Goal: Task Accomplishment & Management: Manage account settings

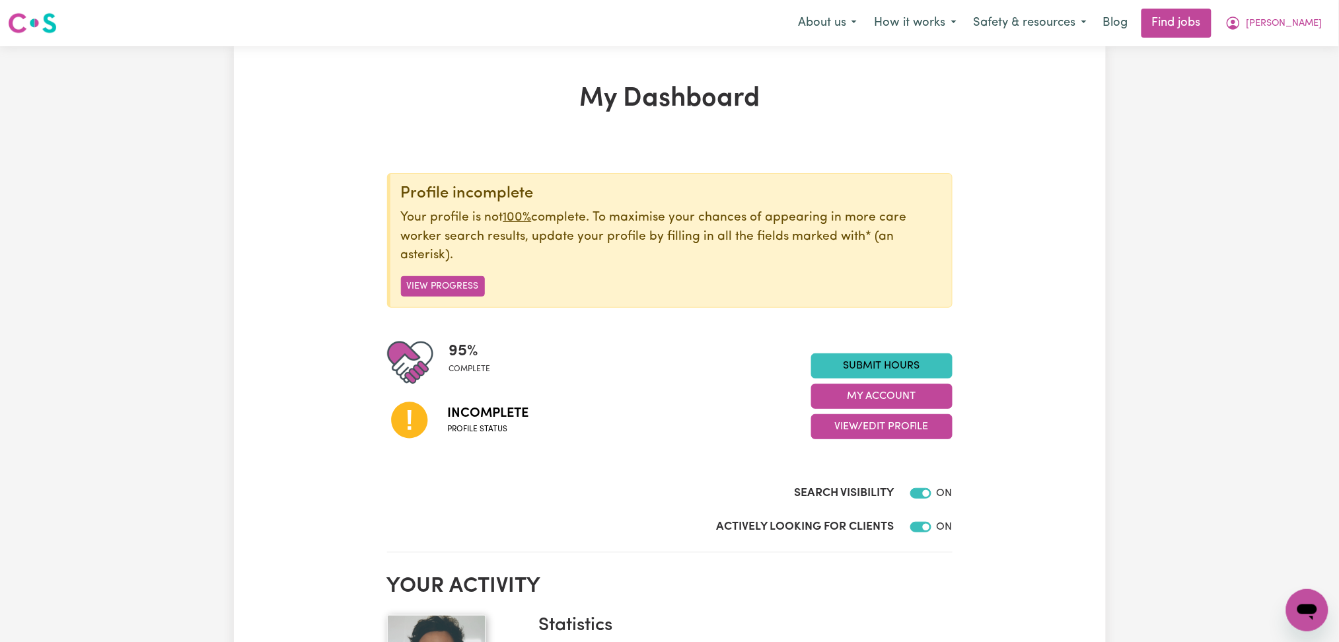
scroll to position [88, 0]
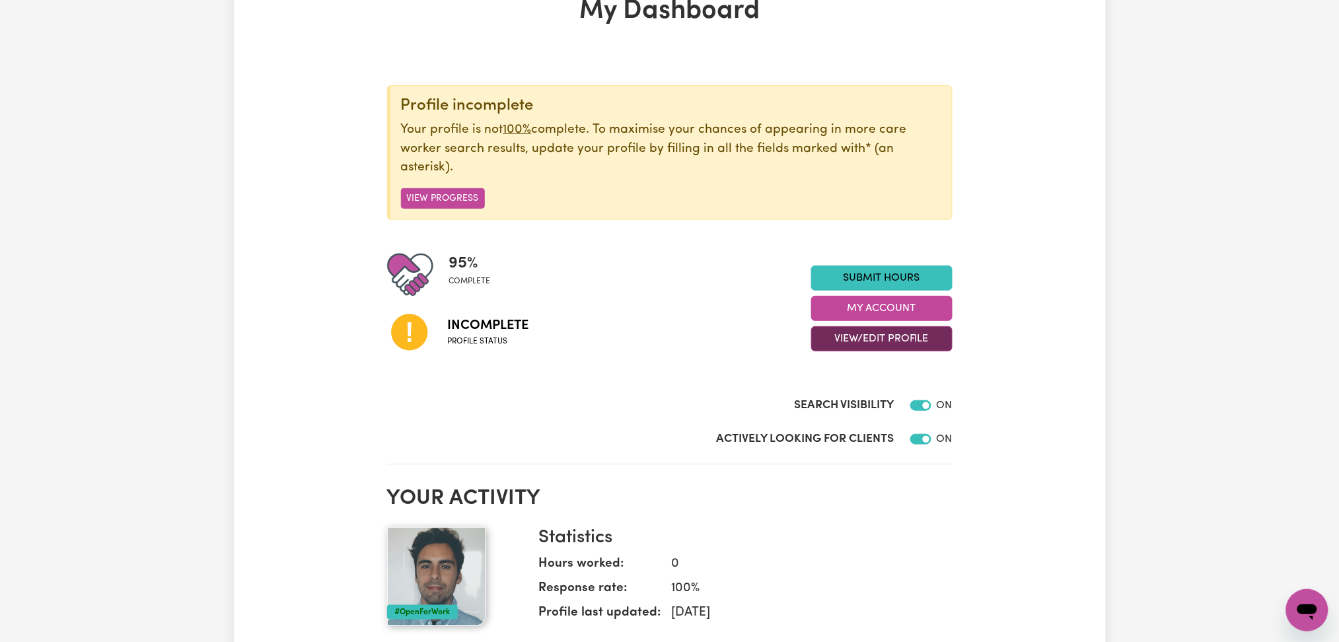
click at [852, 333] on button "View/Edit Profile" at bounding box center [881, 338] width 141 height 25
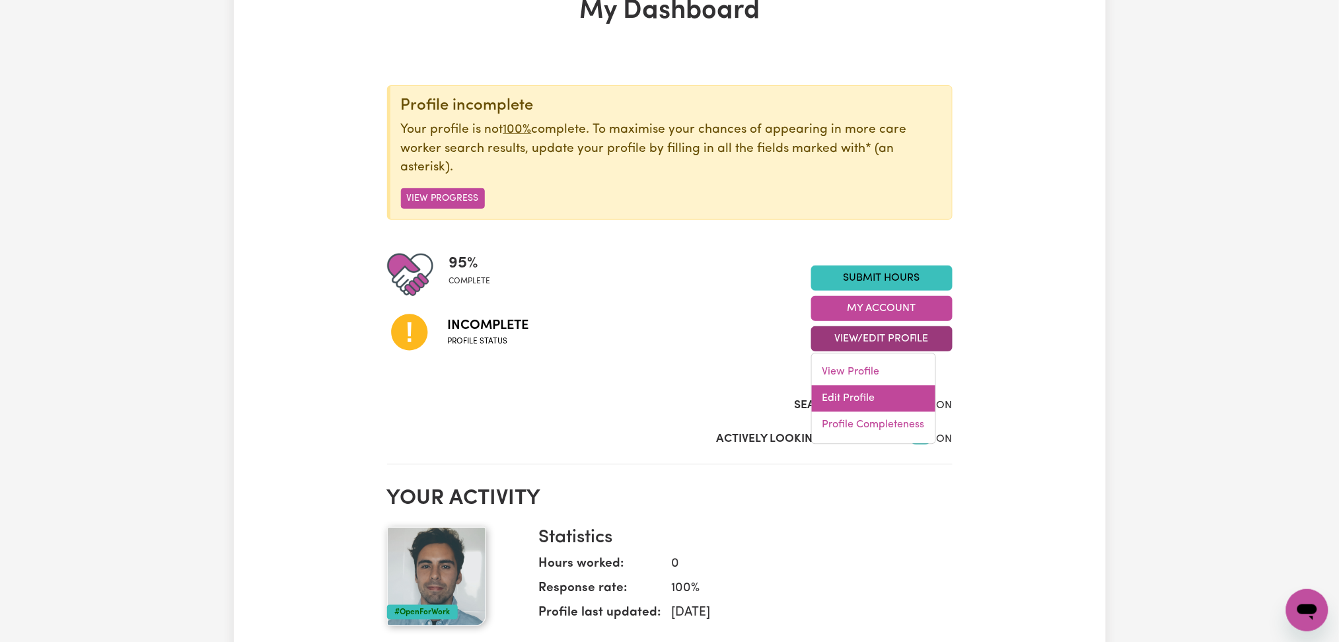
click at [846, 396] on link "Edit Profile" at bounding box center [874, 399] width 124 height 26
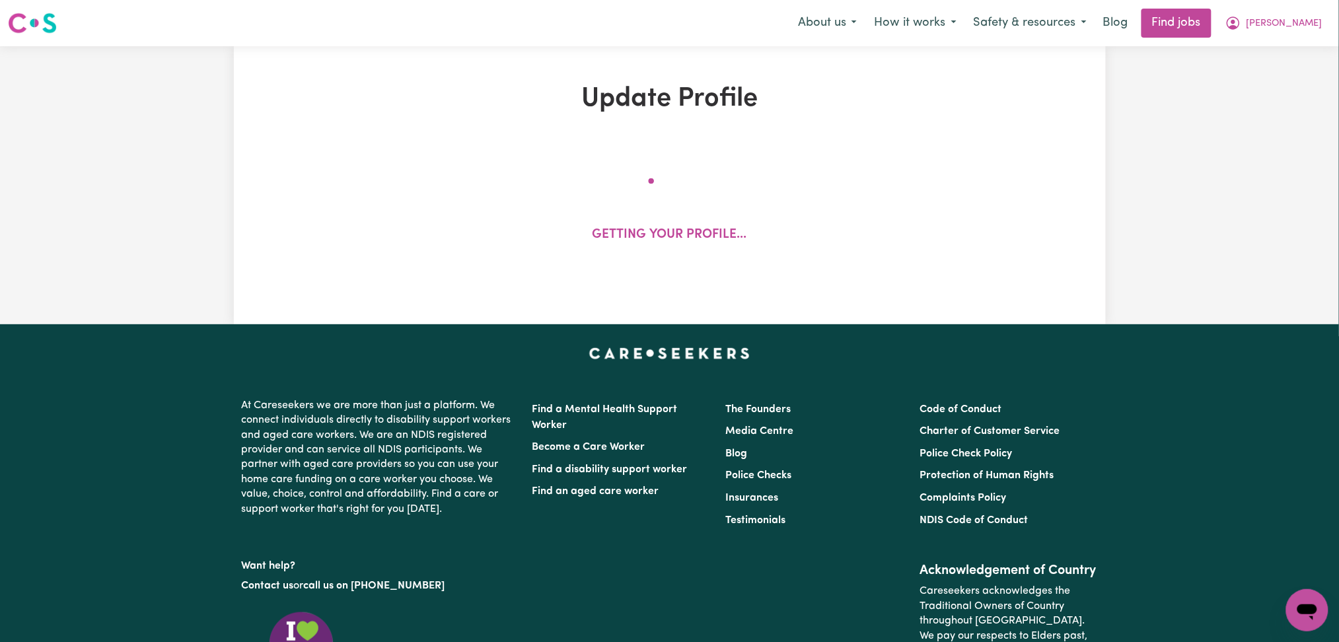
select select "[DEMOGRAPHIC_DATA]"
select select "[DEMOGRAPHIC_DATA] Citizen"
select select "Studying a healthcare related degree or qualification"
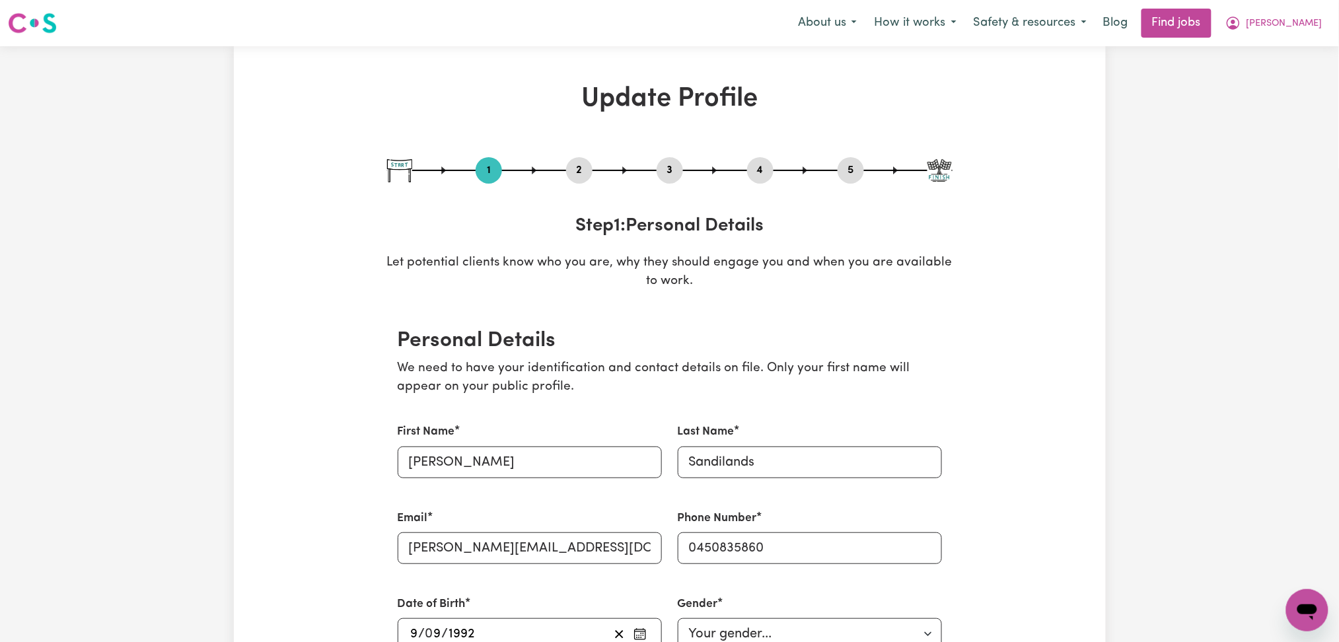
click at [573, 164] on button "2" at bounding box center [579, 170] width 26 height 17
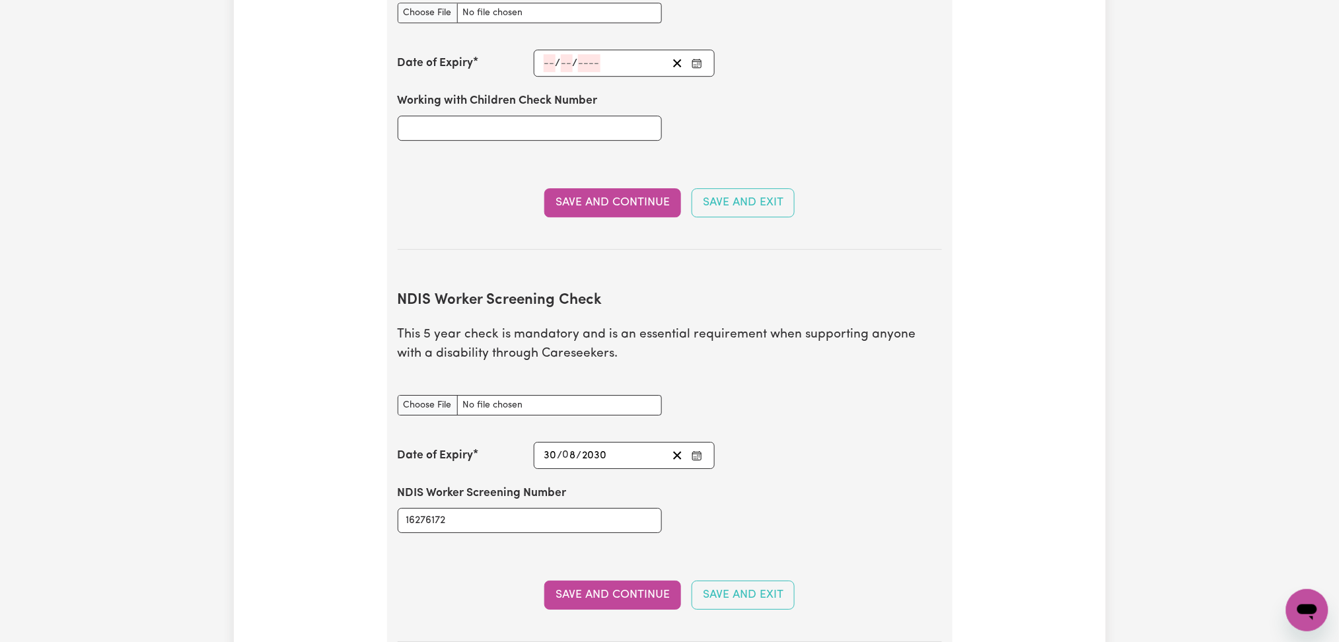
scroll to position [1497, 0]
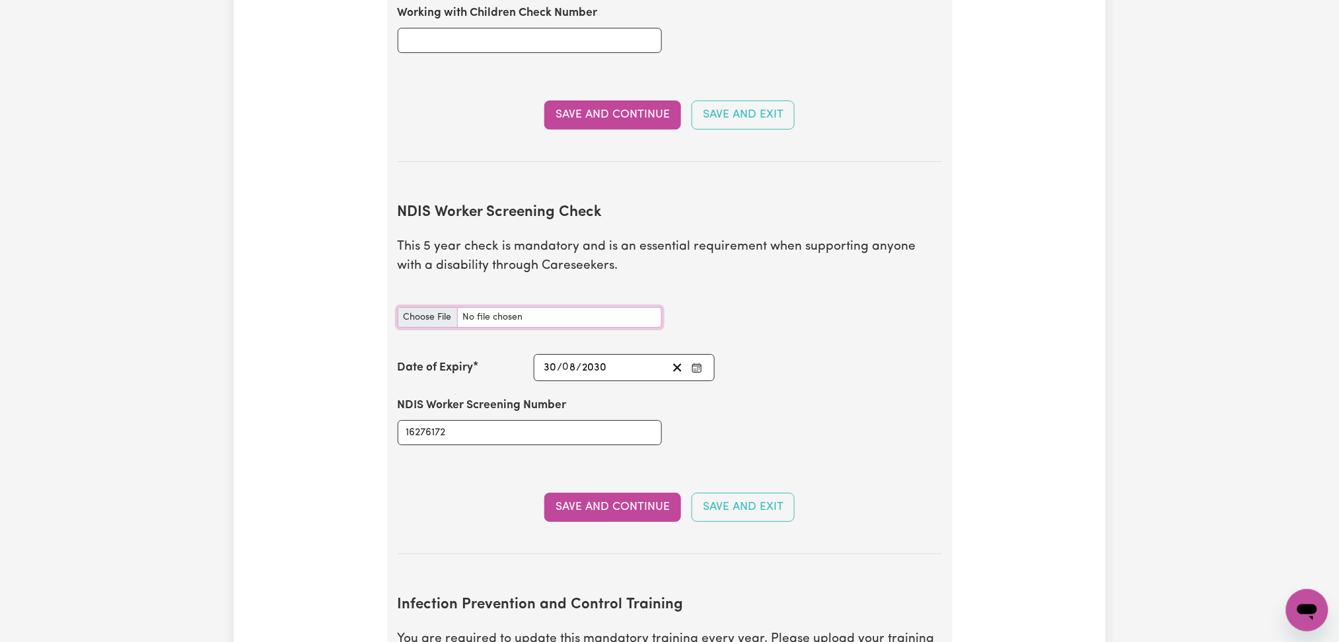
click at [402, 307] on input "NDIS Worker Screening Check document" at bounding box center [530, 317] width 264 height 20
type input "C:\fakepath\[PERSON_NAME] NDIS 16276172 - 30092030.jpg"
click at [606, 493] on button "Save and Continue" at bounding box center [612, 507] width 137 height 29
